Goal: Transaction & Acquisition: Purchase product/service

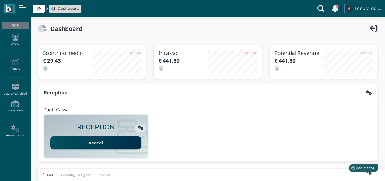
click at [113, 140] on link "Accedi" at bounding box center [95, 142] width 91 height 13
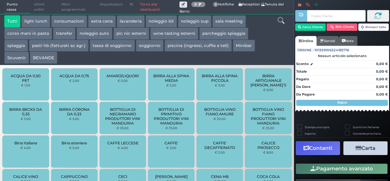
click at [281, 20] on icon at bounding box center [280, 20] width 7 height 7
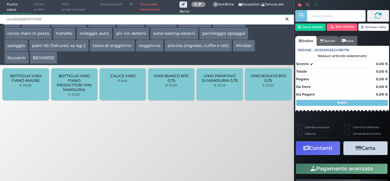
type input "vino04321B727F1D95"
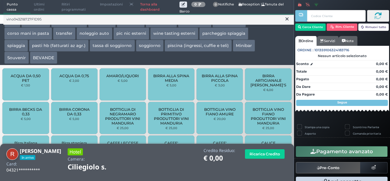
click at [287, 19] on icon at bounding box center [286, 19] width 3 height 6
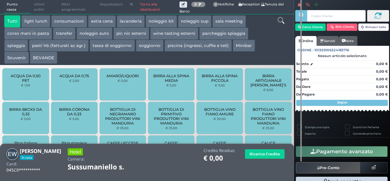
click at [281, 21] on icon at bounding box center [280, 20] width 7 height 7
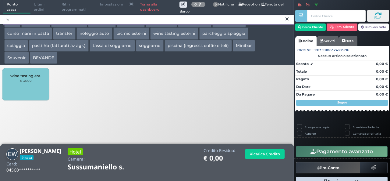
type input "w"
type input "beva"
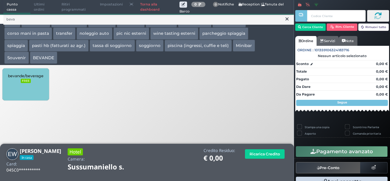
click at [28, 87] on div "bevande/beverage FREE" at bounding box center [25, 84] width 46 height 32
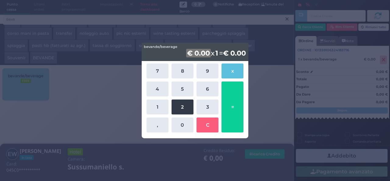
click at [181, 106] on button "2" at bounding box center [182, 106] width 22 height 15
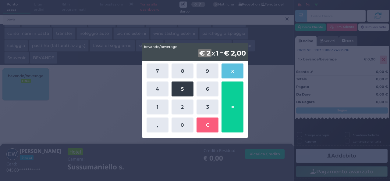
click at [184, 86] on button "5" at bounding box center [182, 88] width 22 height 15
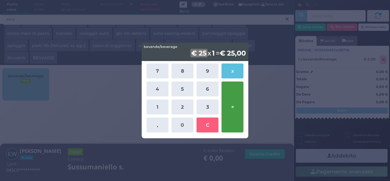
click at [233, 98] on button "=" at bounding box center [232, 106] width 22 height 51
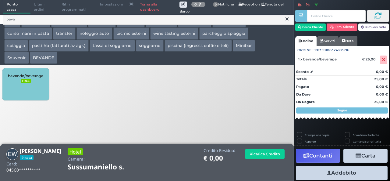
click at [335, 170] on button "Addebito" at bounding box center [342, 173] width 92 height 14
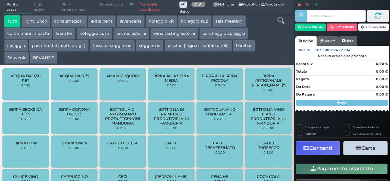
click at [280, 22] on icon at bounding box center [280, 20] width 7 height 7
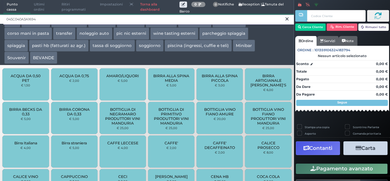
type input "045C040A3A1694"
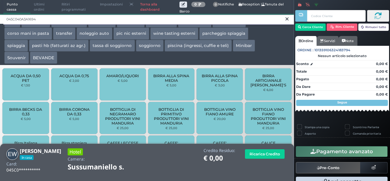
drag, startPoint x: 47, startPoint y: 17, endPoint x: 0, endPoint y: 17, distance: 47.5
click at [0, 17] on div "045C040A3A1694" at bounding box center [147, 19] width 294 height 10
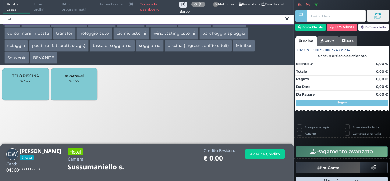
type input "tel"
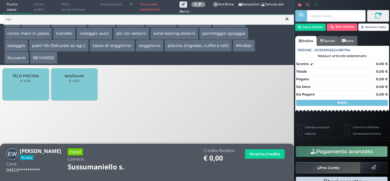
click at [68, 82] on div "telo/towel € 4,00" at bounding box center [74, 84] width 46 height 32
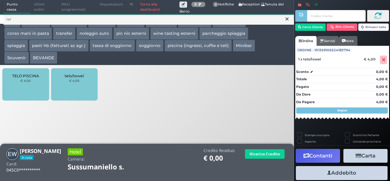
click at [68, 82] on div "telo/towel € 4,00" at bounding box center [74, 84] width 46 height 32
click at [359, 173] on button "Addebito" at bounding box center [342, 173] width 92 height 14
